Goal: Information Seeking & Learning: Learn about a topic

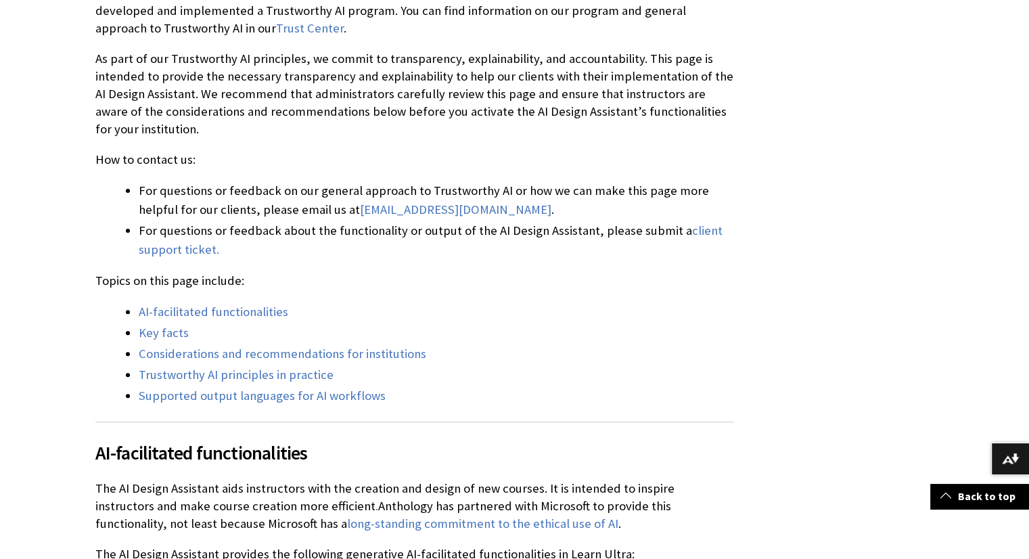
scroll to position [406, 0]
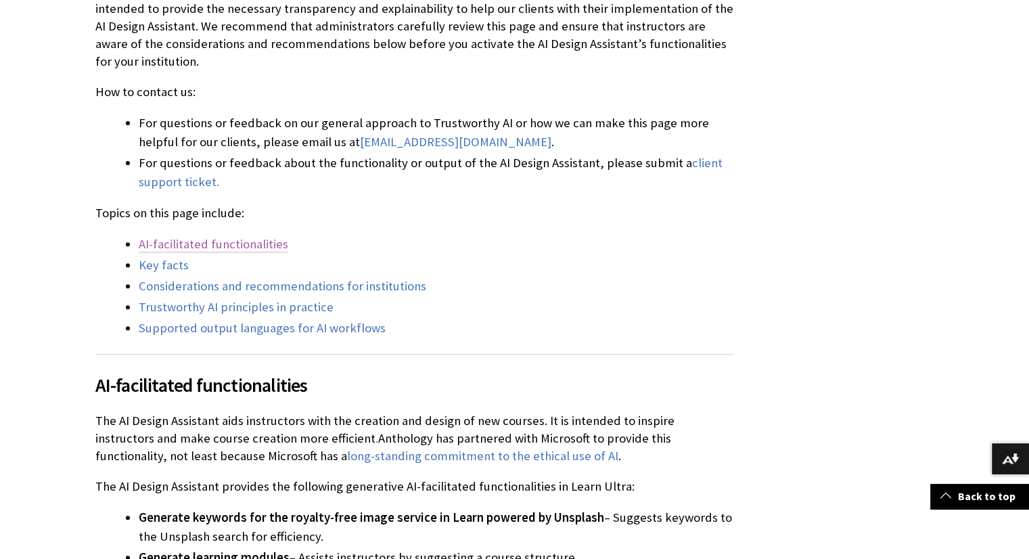
click at [249, 247] on link "AI-facilitated functionalities" at bounding box center [213, 244] width 149 height 16
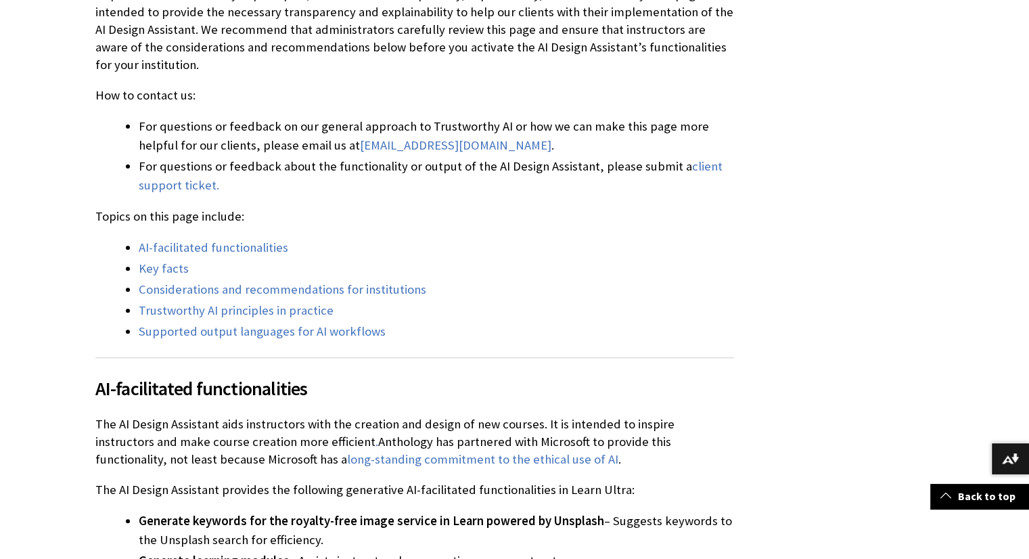
scroll to position [541, 0]
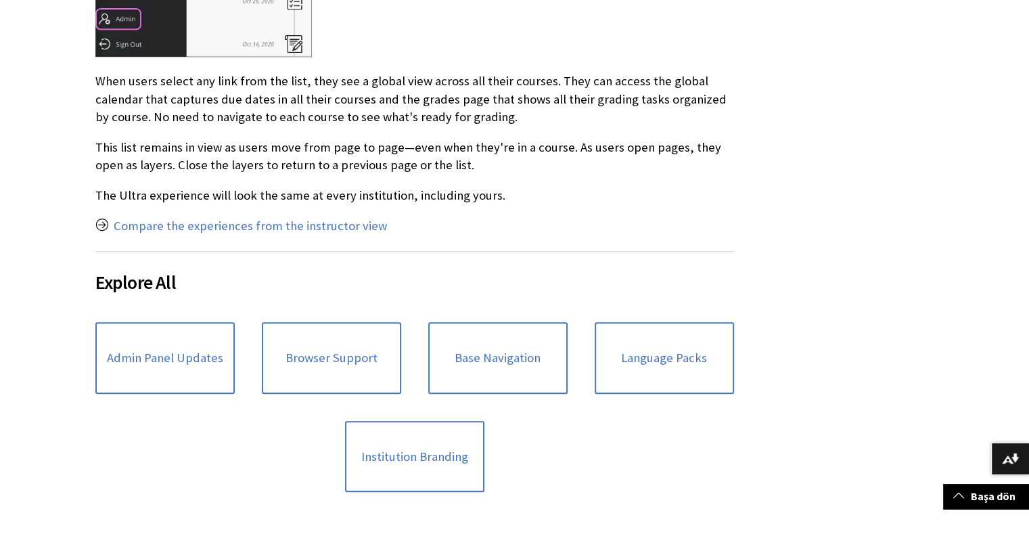
scroll to position [1150, 0]
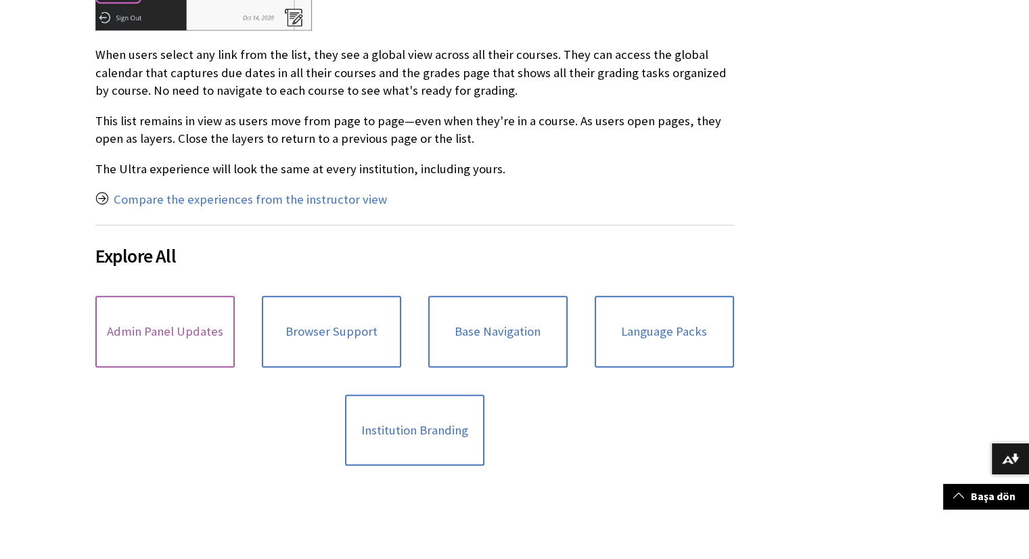
click at [192, 335] on link "Admin Panel Updates" at bounding box center [164, 332] width 139 height 72
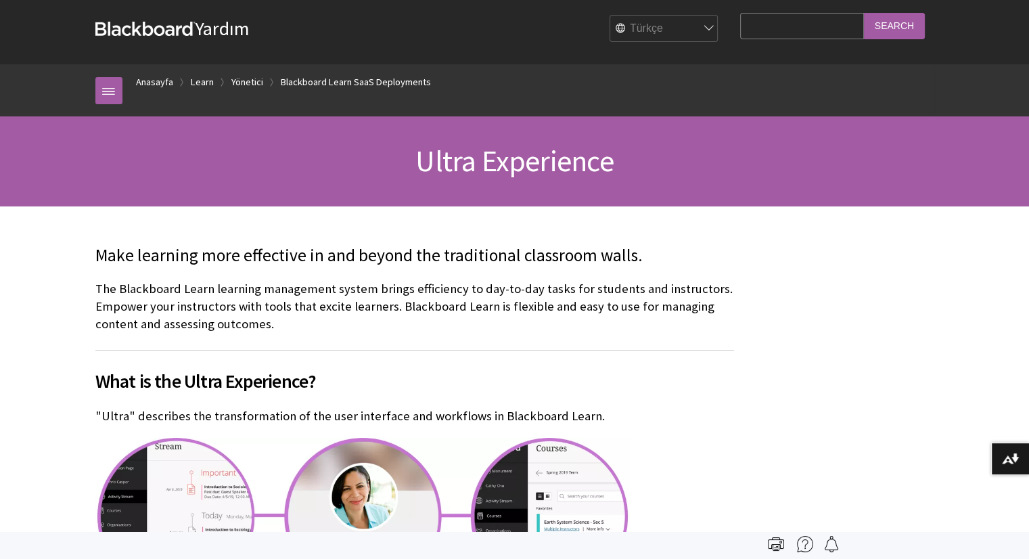
scroll to position [0, 0]
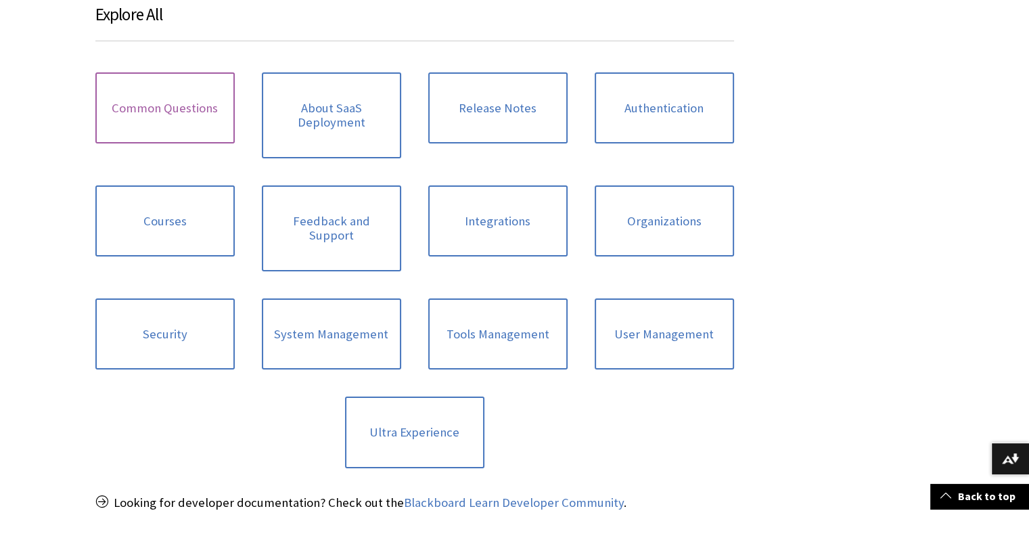
scroll to position [609, 0]
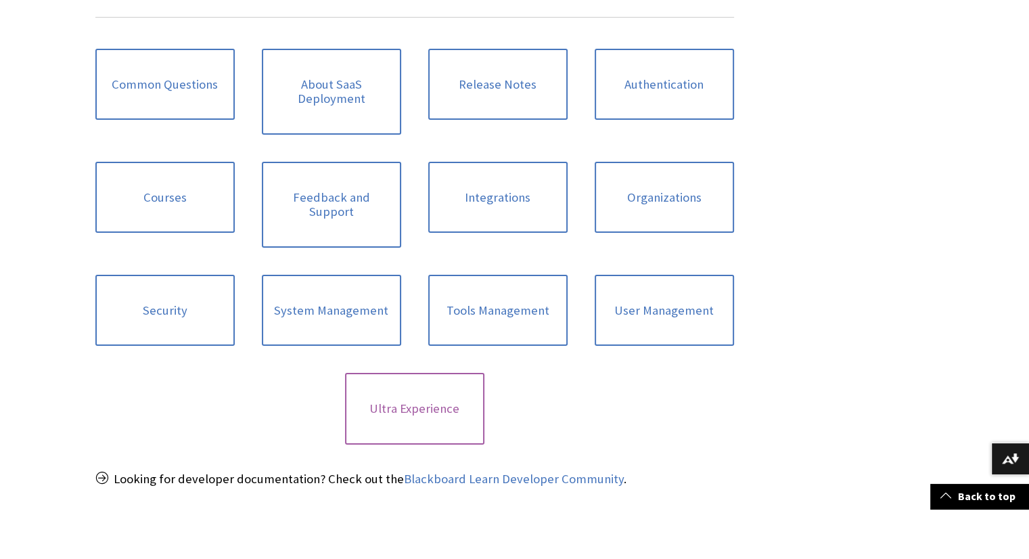
click at [385, 378] on link "Ultra Experience" at bounding box center [414, 409] width 139 height 72
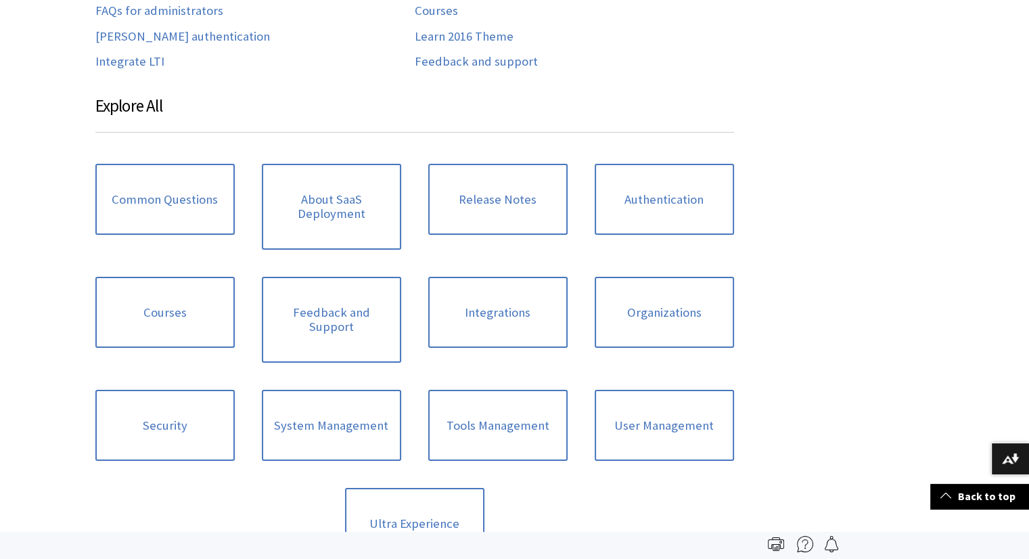
scroll to position [473, 0]
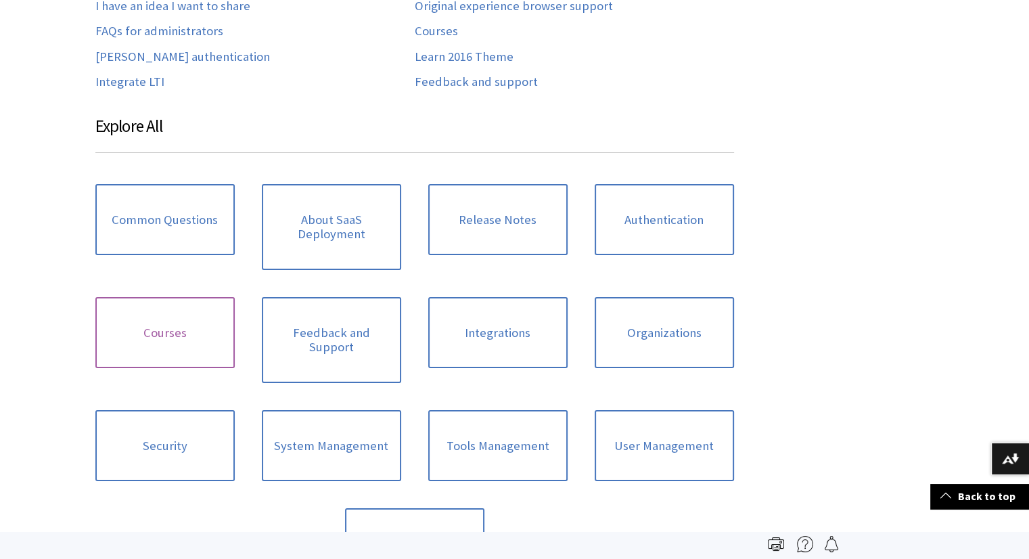
click at [203, 351] on link "Courses" at bounding box center [164, 333] width 139 height 72
click at [503, 421] on link "Tools Management" at bounding box center [497, 446] width 139 height 72
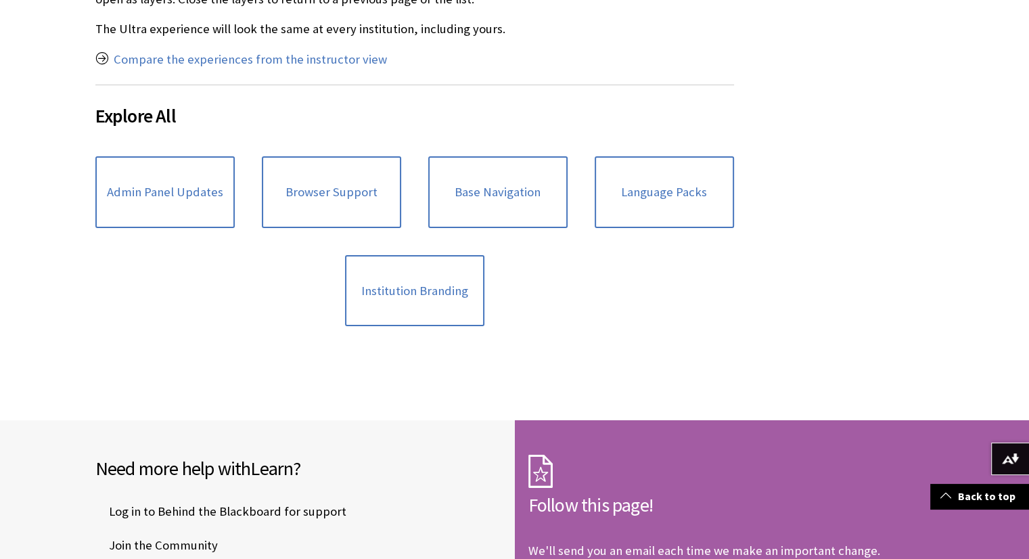
scroll to position [1217, 0]
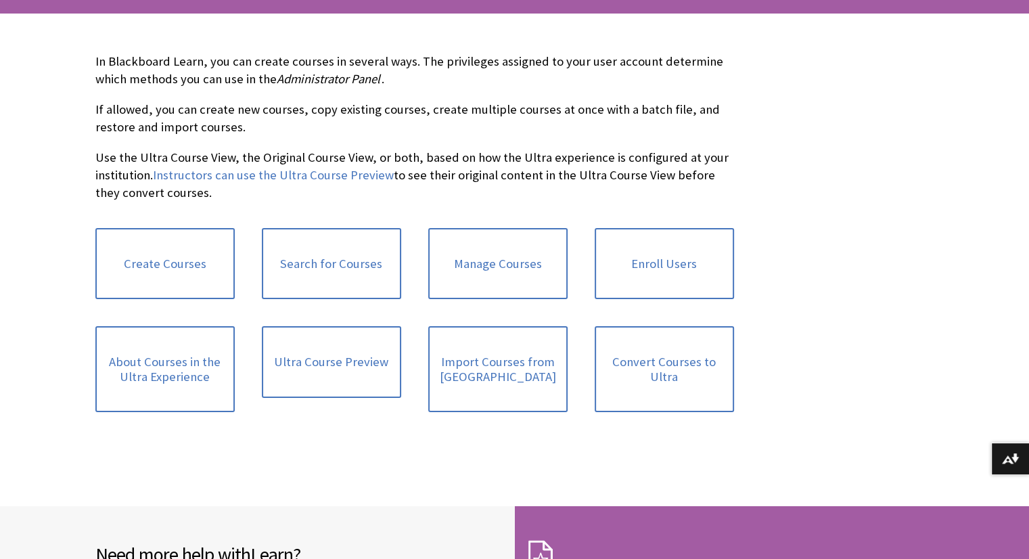
scroll to position [270, 0]
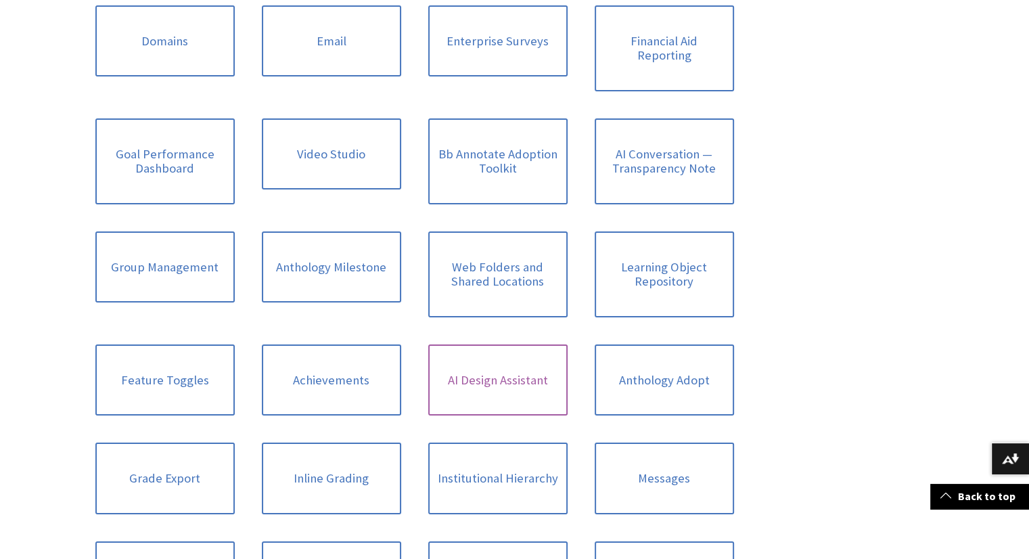
scroll to position [744, 0]
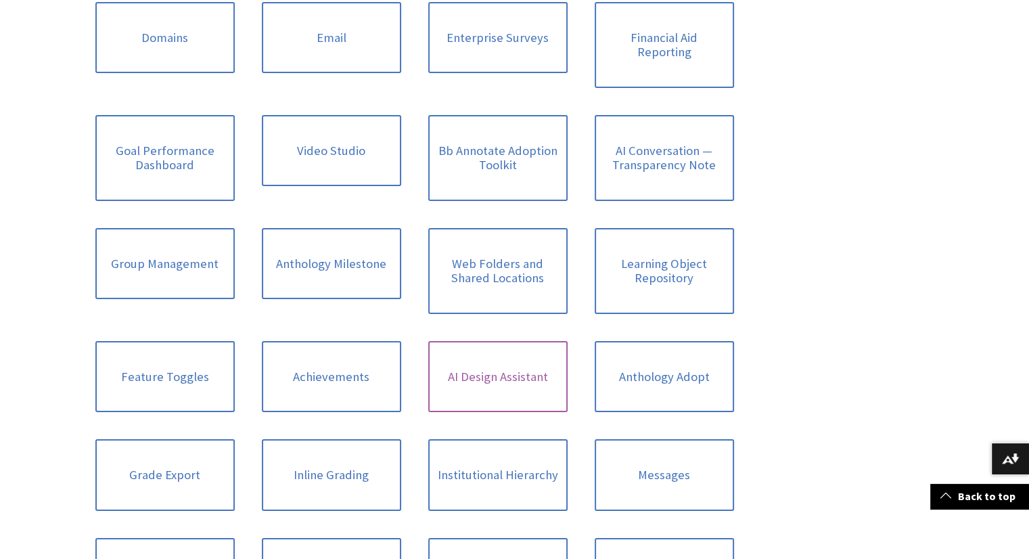
click at [454, 353] on link "AI Design Assistant" at bounding box center [497, 377] width 139 height 72
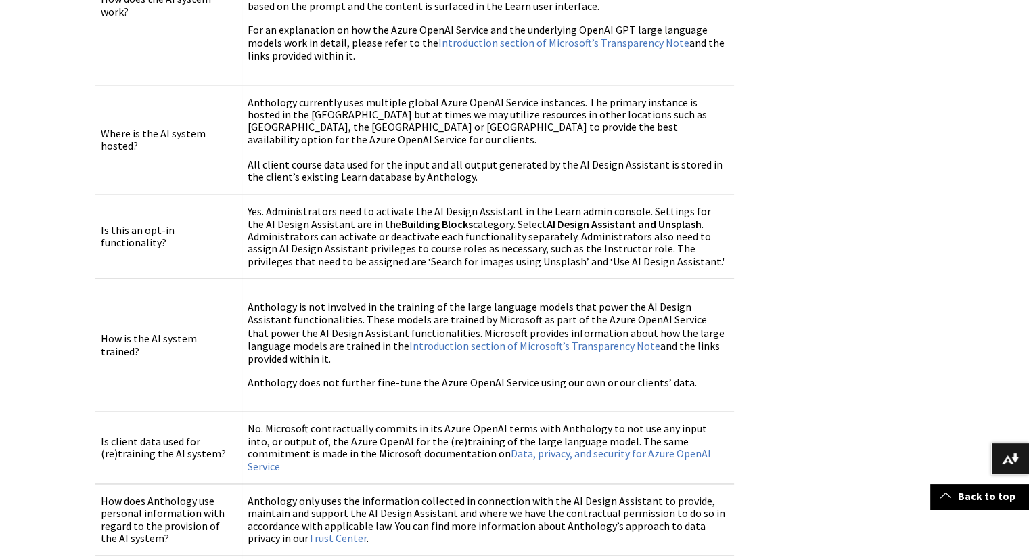
scroll to position [1893, 0]
